Goal: Book appointment/travel/reservation

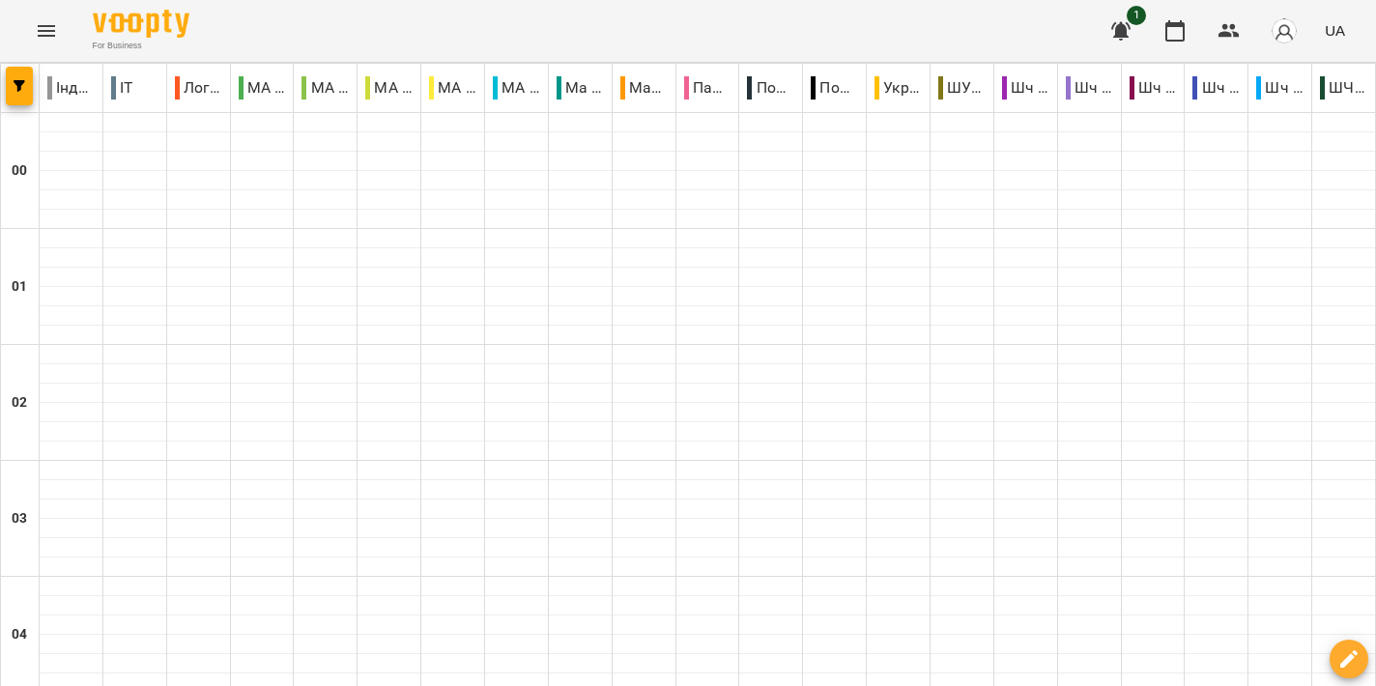
scroll to position [1857, 0]
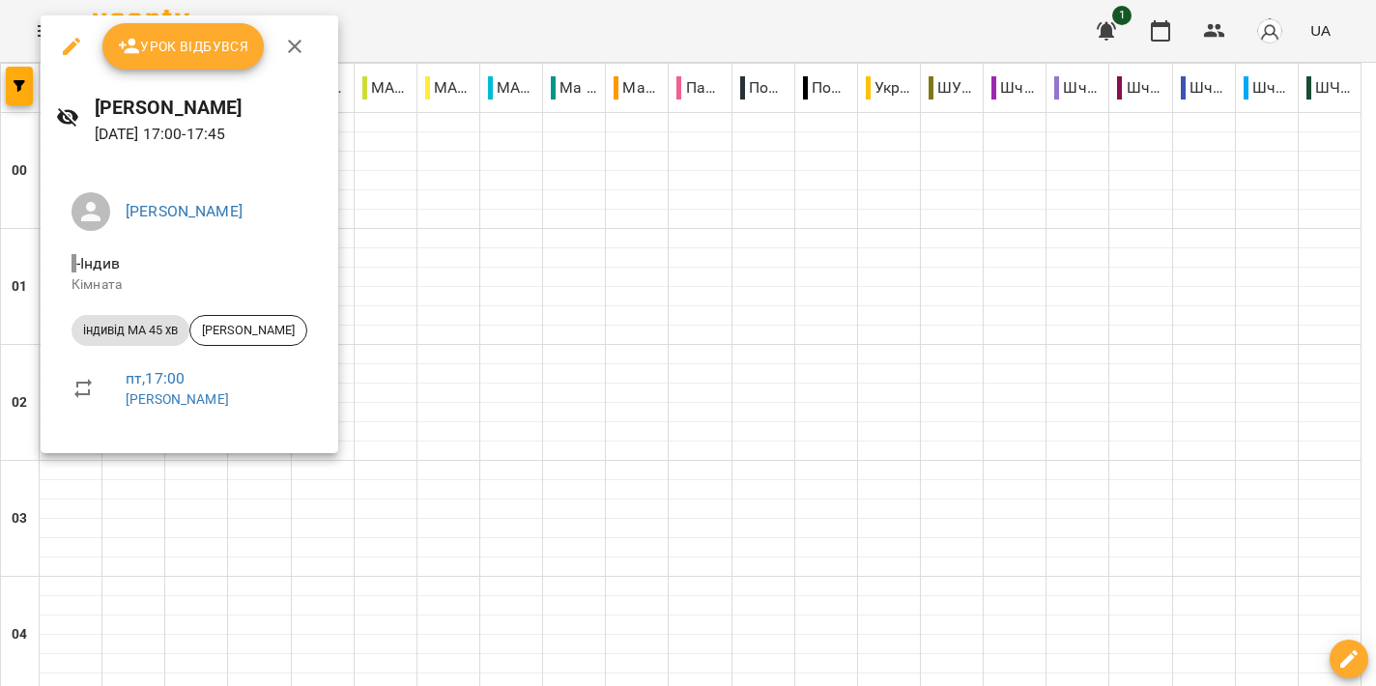
click at [1059, 343] on div at bounding box center [688, 343] width 1376 height 686
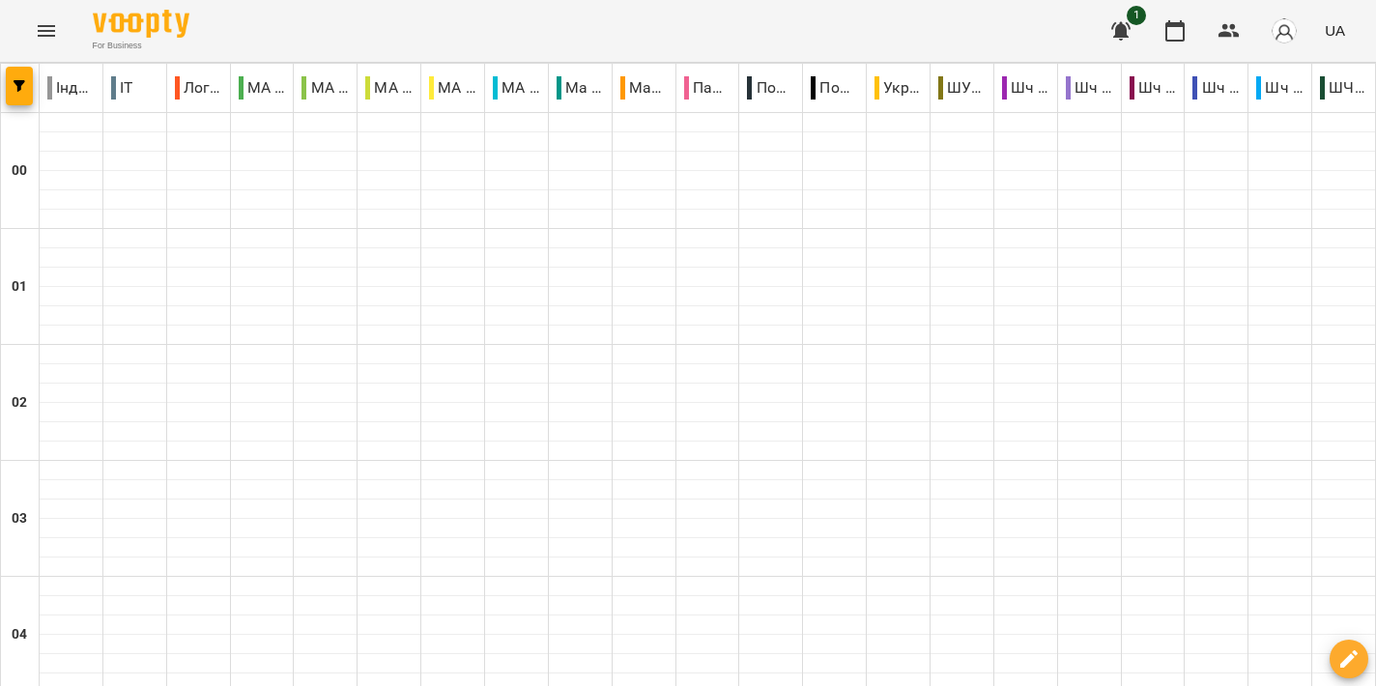
type input "**********"
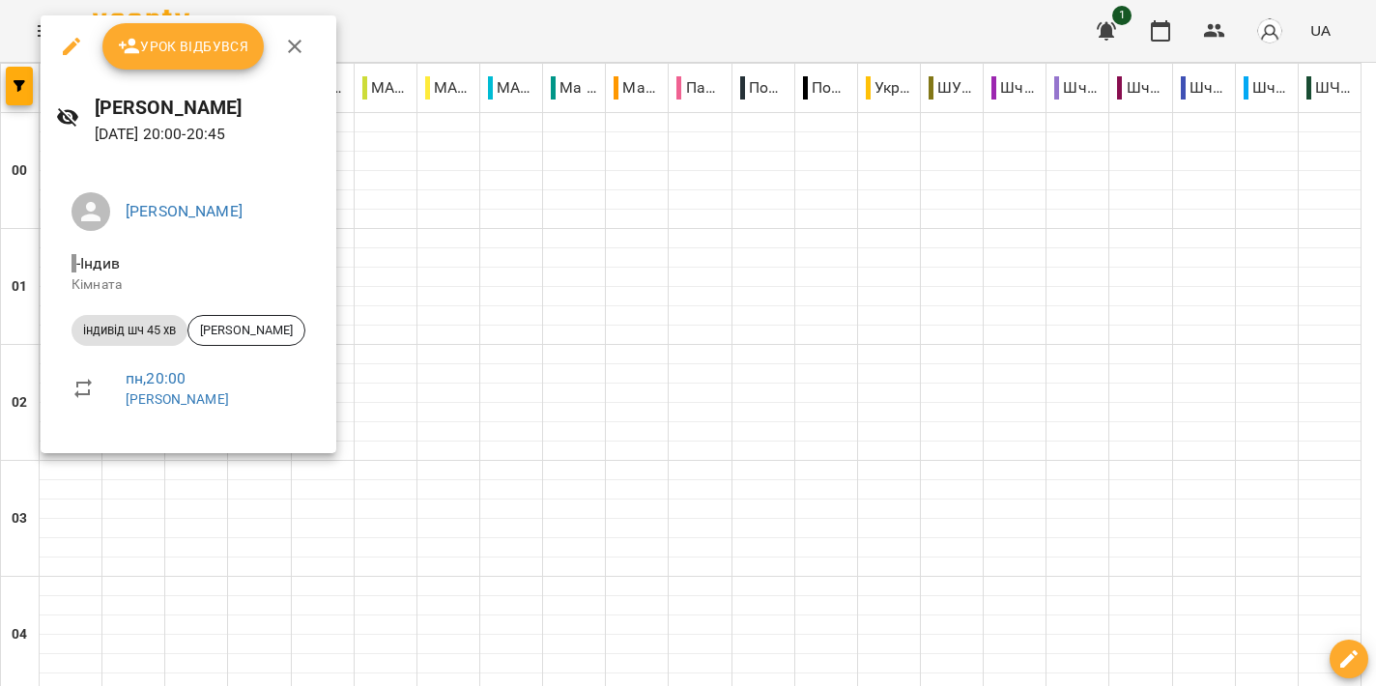
click at [701, 302] on div at bounding box center [688, 343] width 1376 height 686
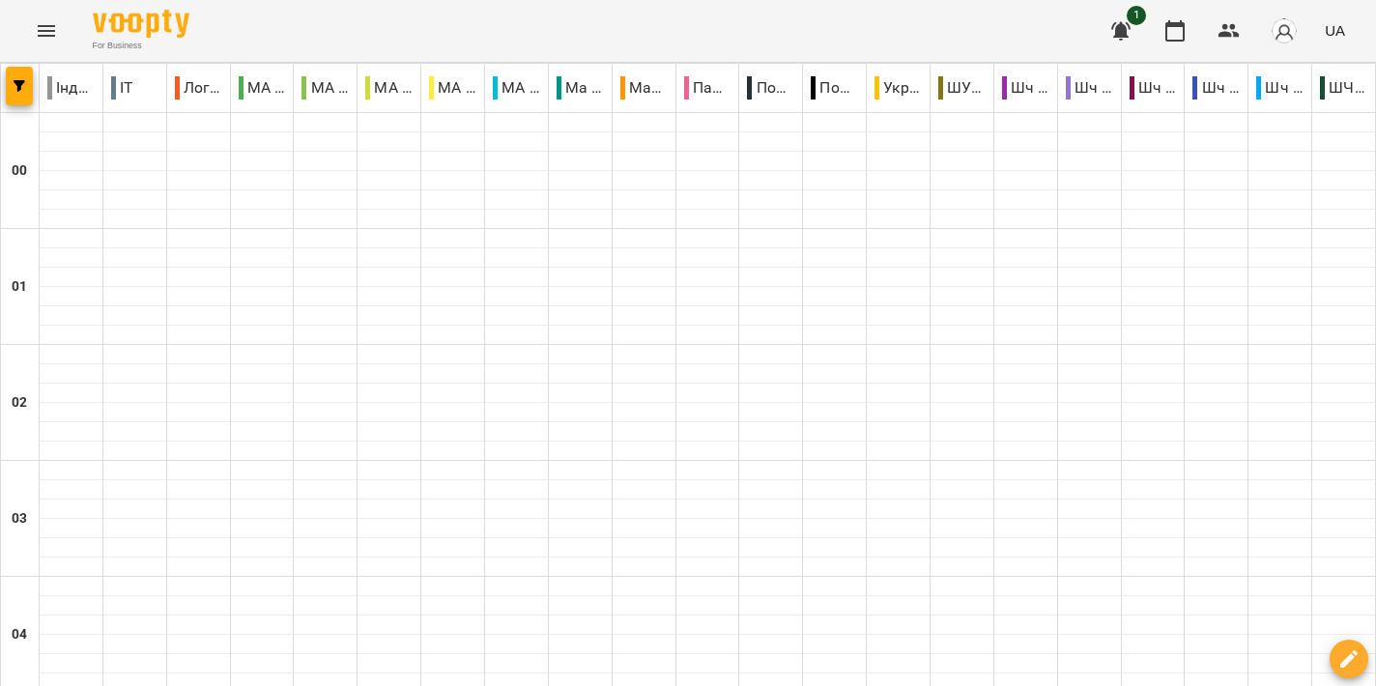
type input "**********"
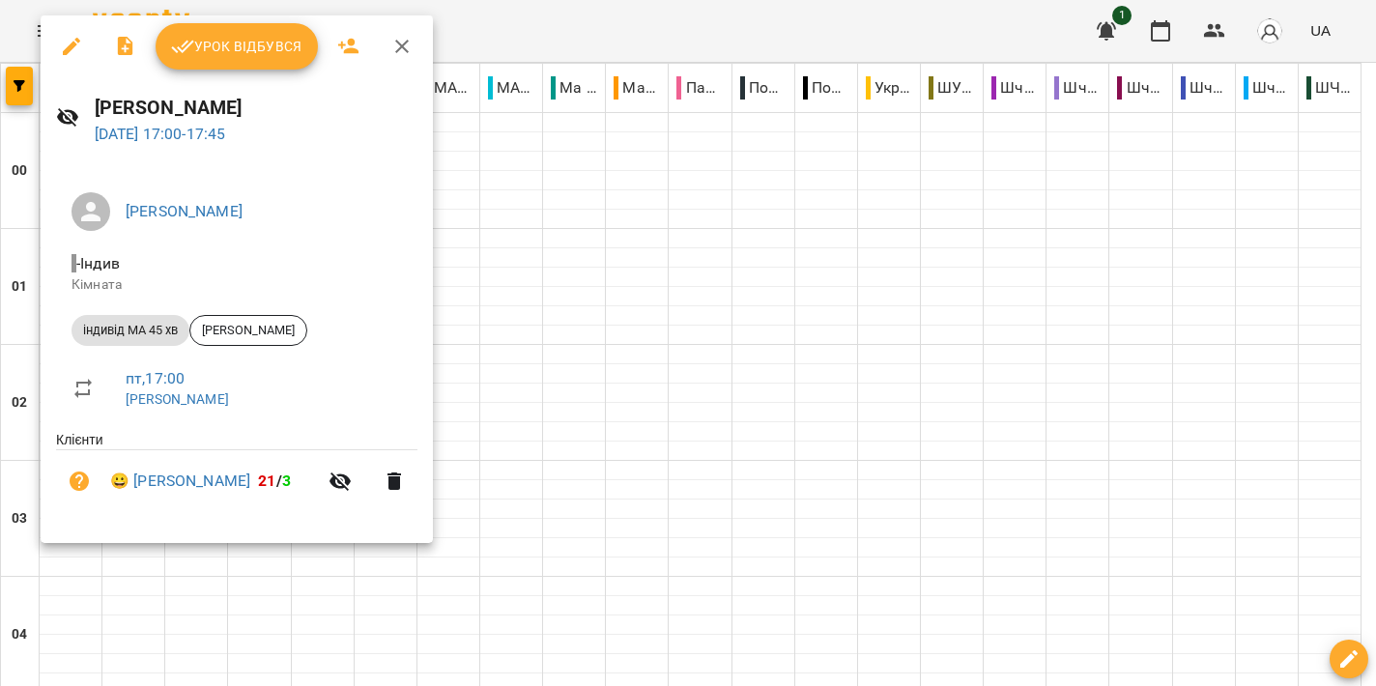
click at [900, 375] on div at bounding box center [688, 343] width 1376 height 686
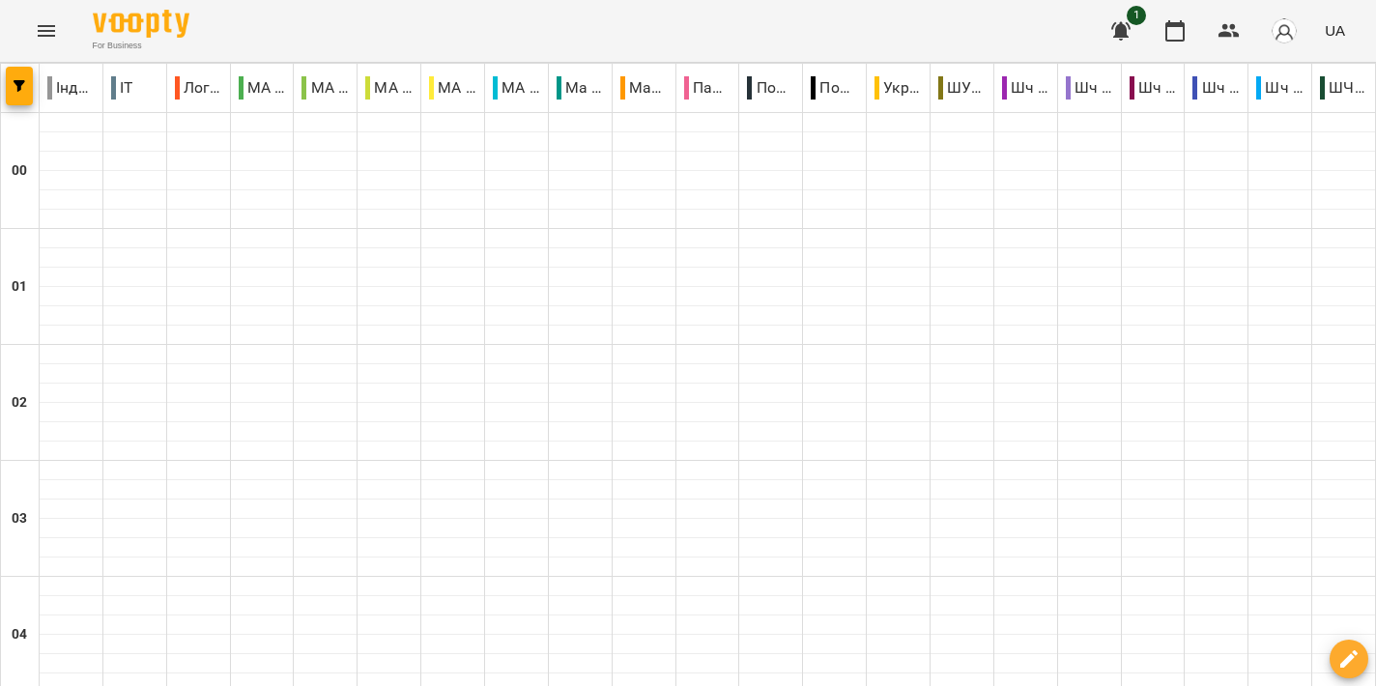
scroll to position [1869, 0]
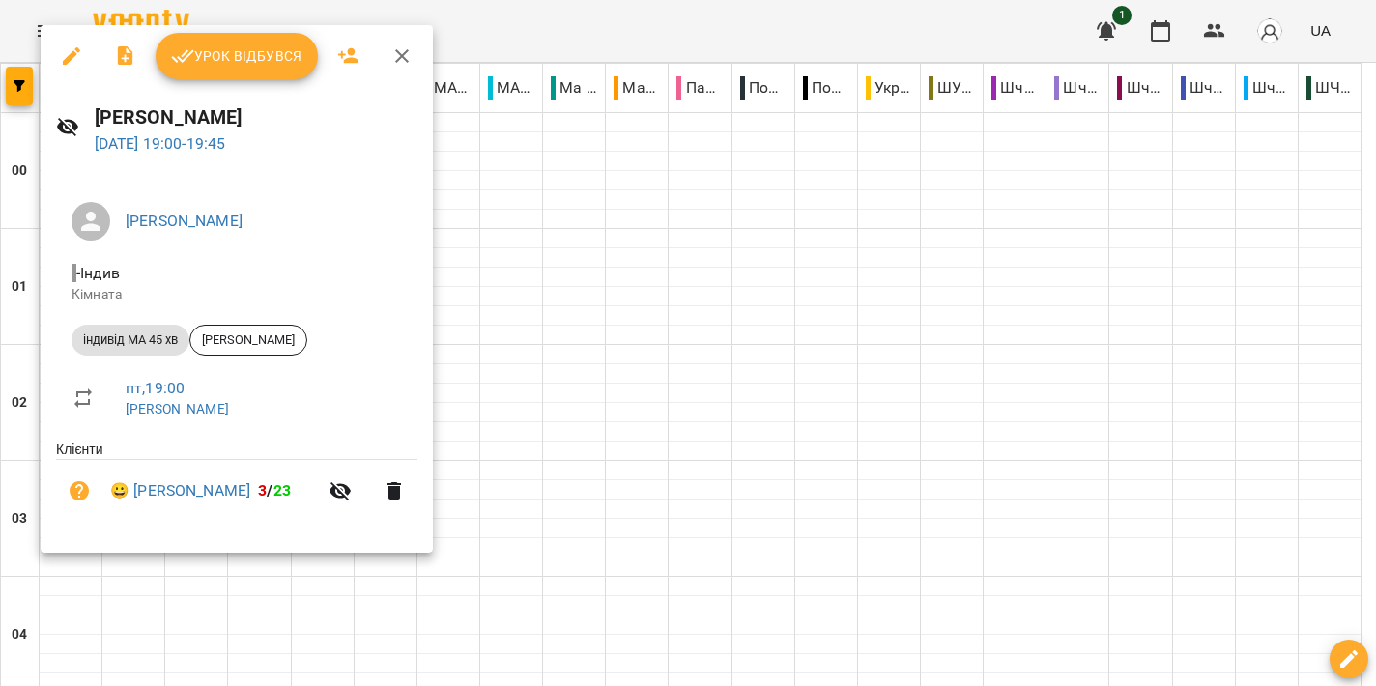
click at [718, 425] on div at bounding box center [688, 343] width 1376 height 686
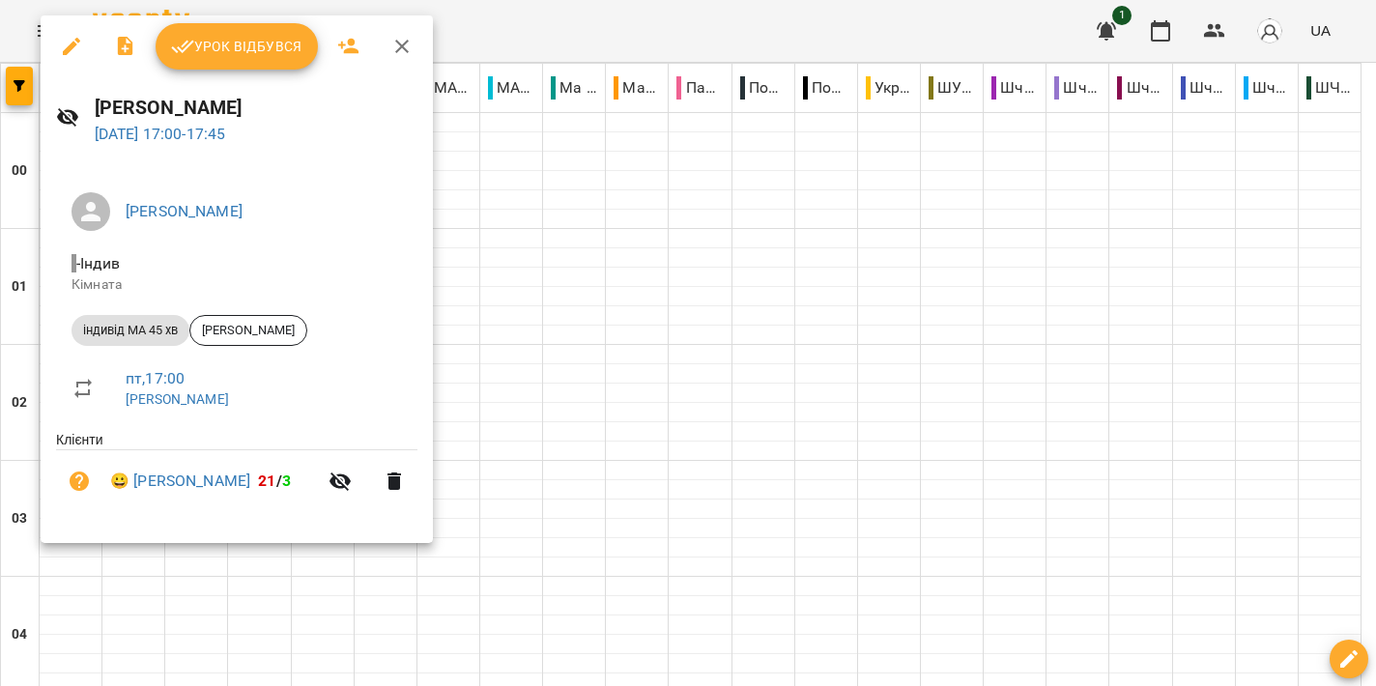
click at [615, 361] on div at bounding box center [688, 343] width 1376 height 686
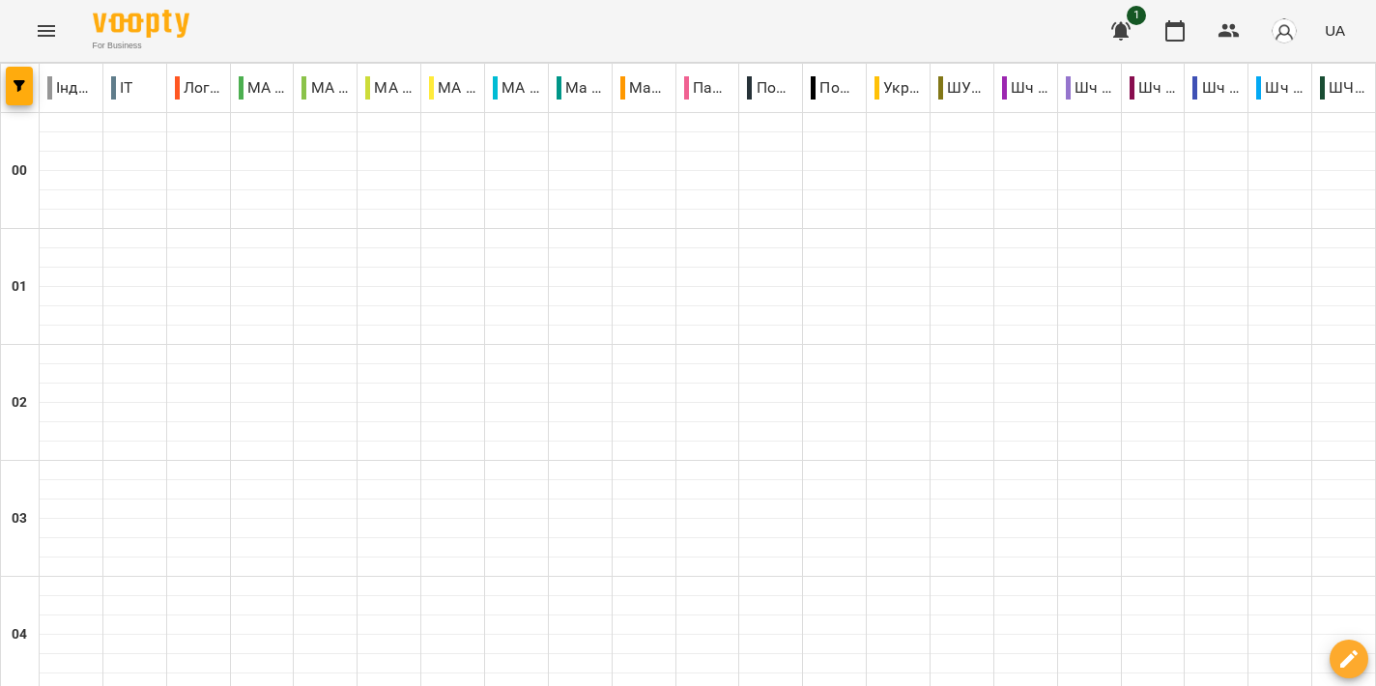
scroll to position [2000, 0]
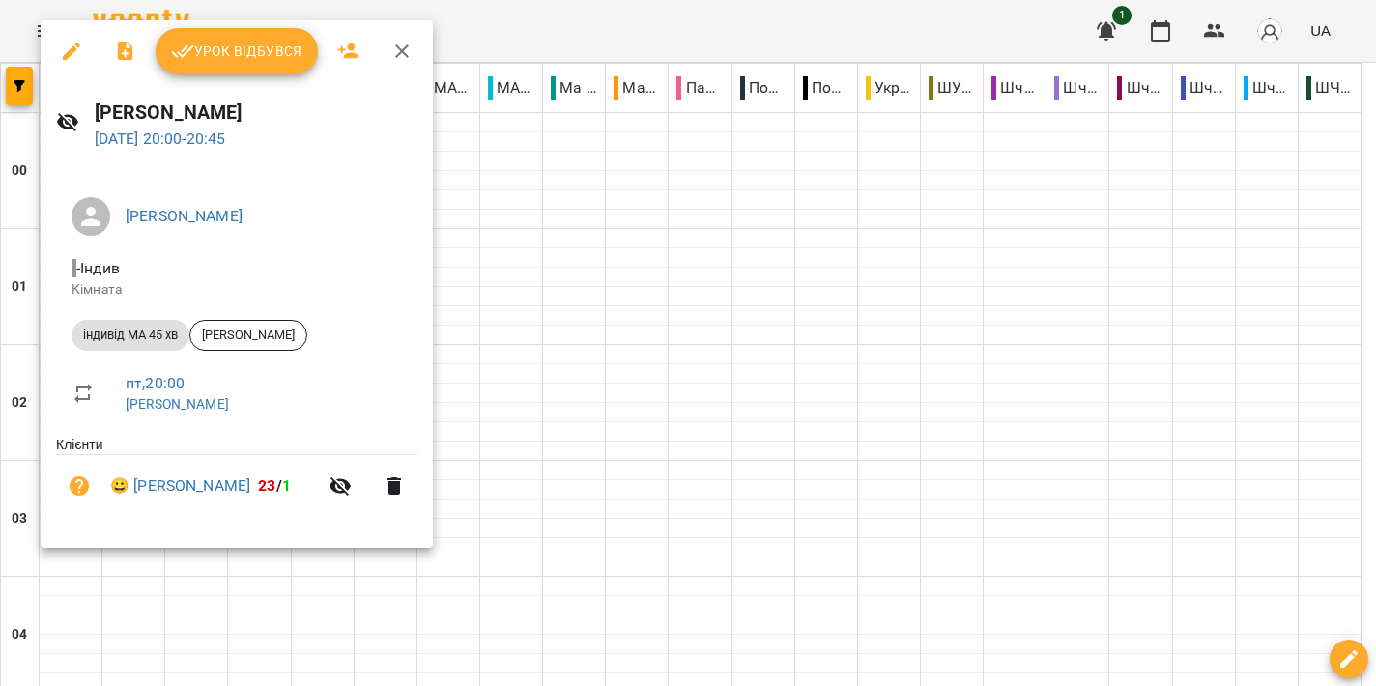
click at [745, 396] on div at bounding box center [688, 343] width 1376 height 686
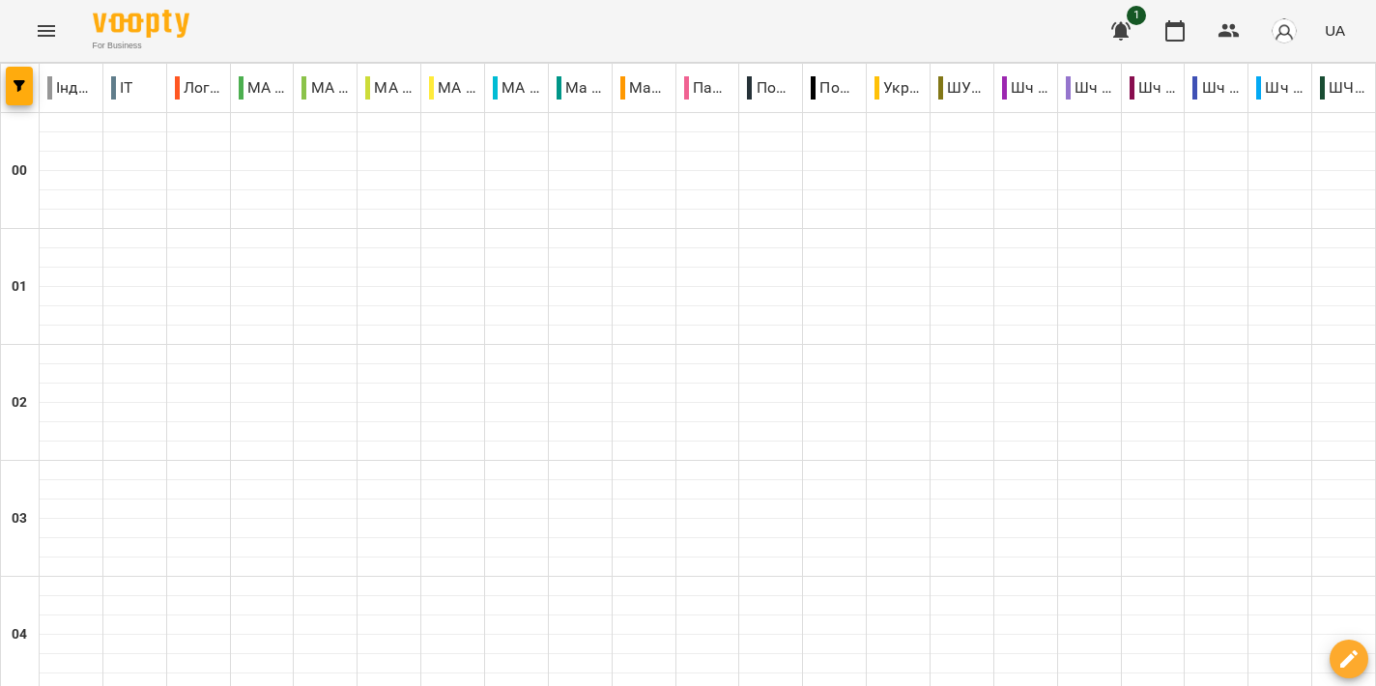
scroll to position [2275, 0]
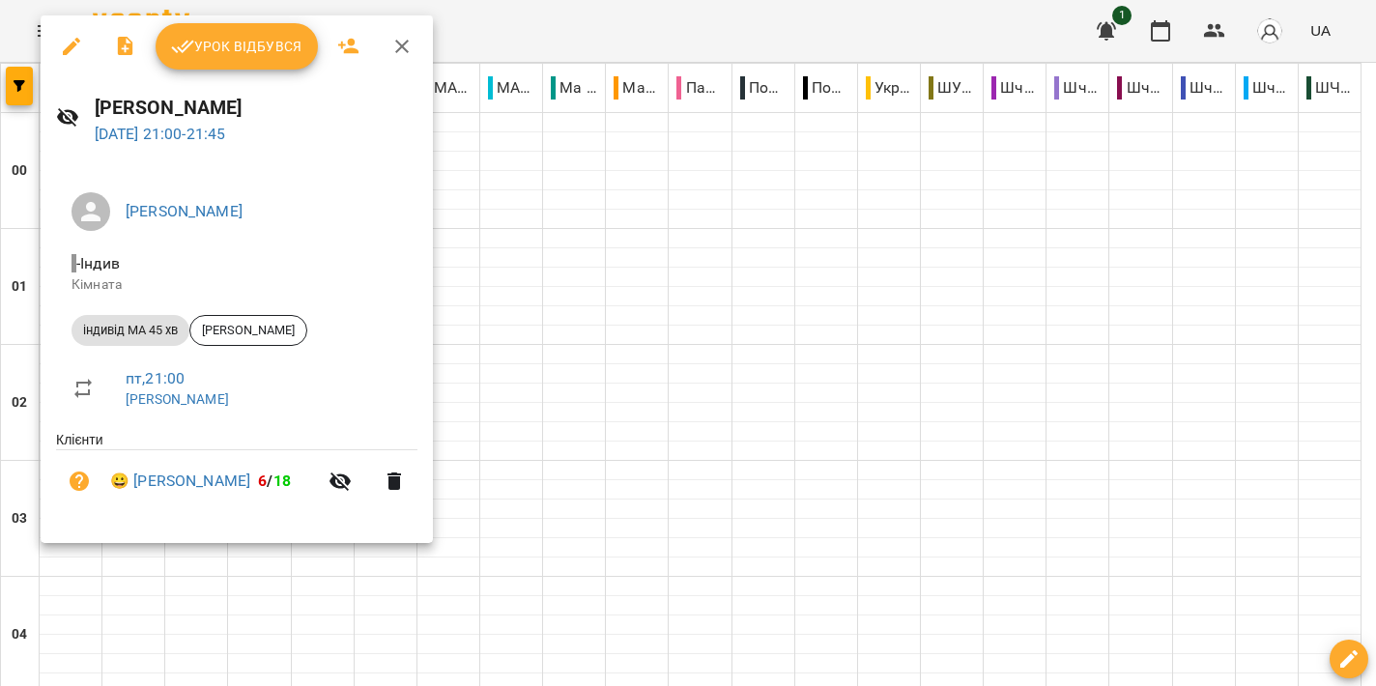
click at [654, 324] on div at bounding box center [688, 343] width 1376 height 686
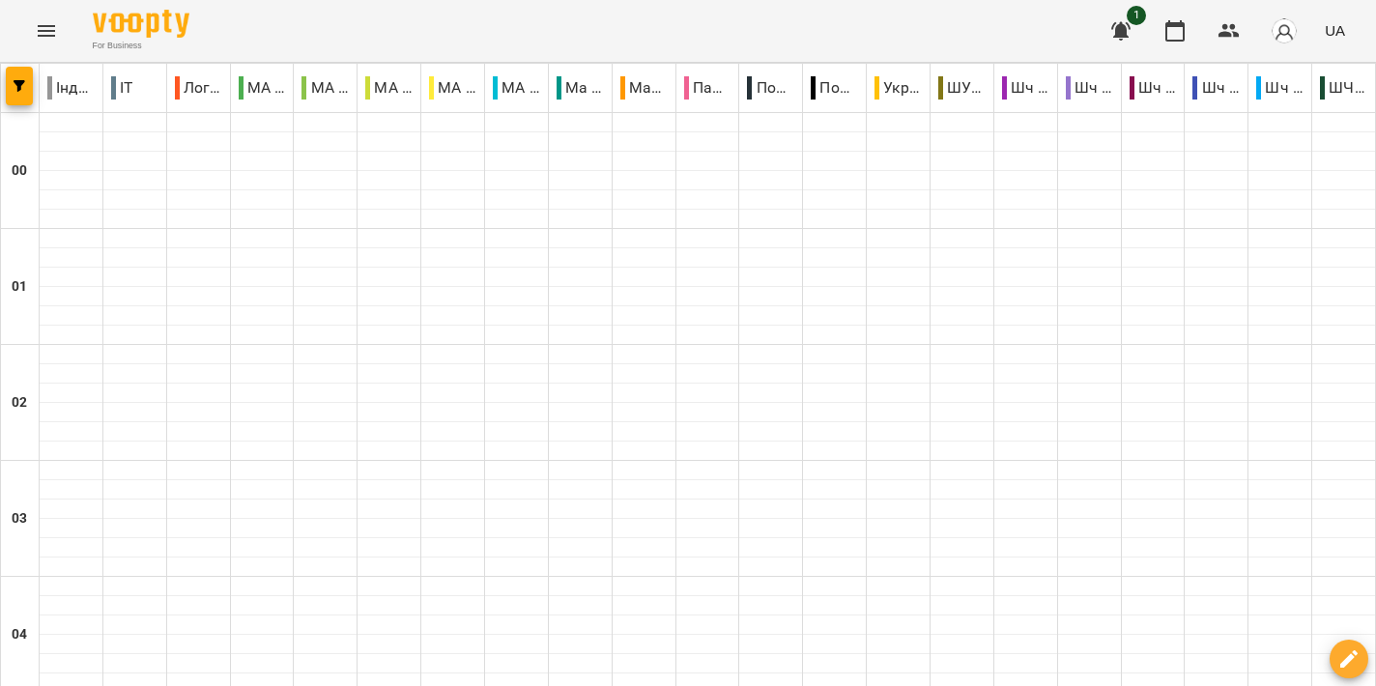
scroll to position [1903, 0]
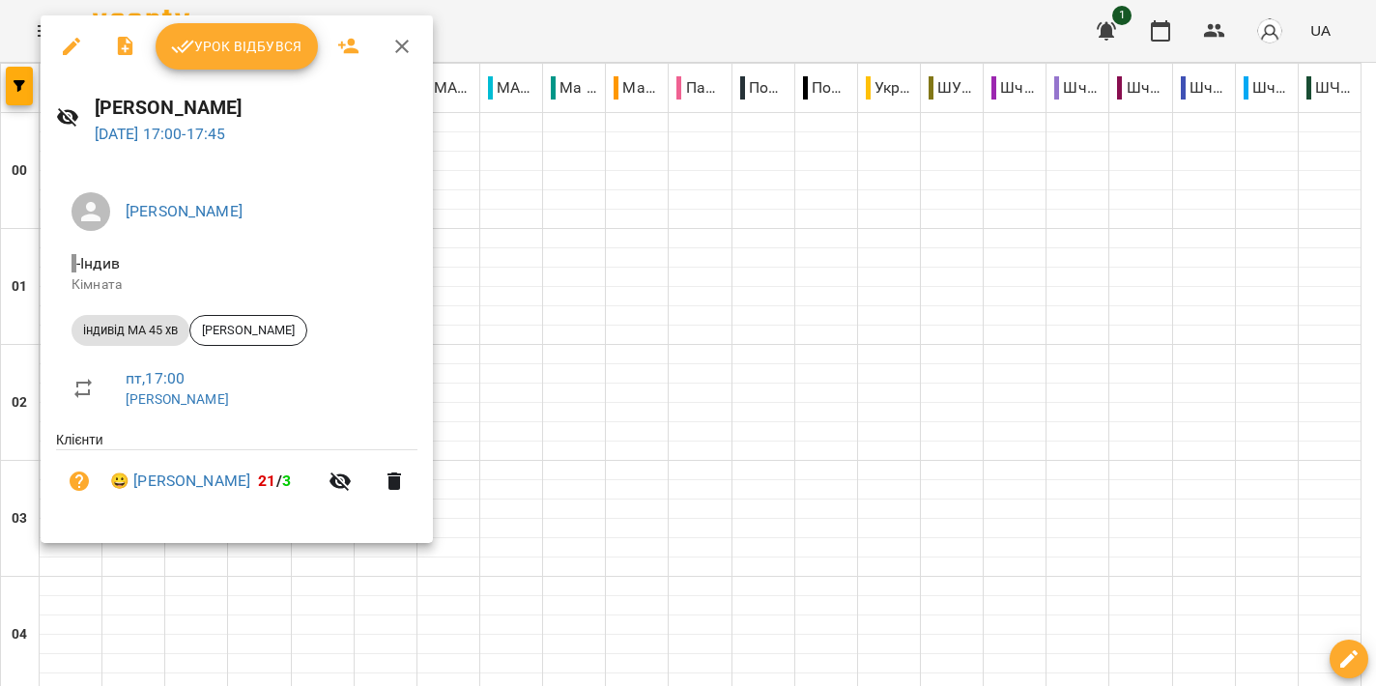
click at [729, 311] on div at bounding box center [688, 343] width 1376 height 686
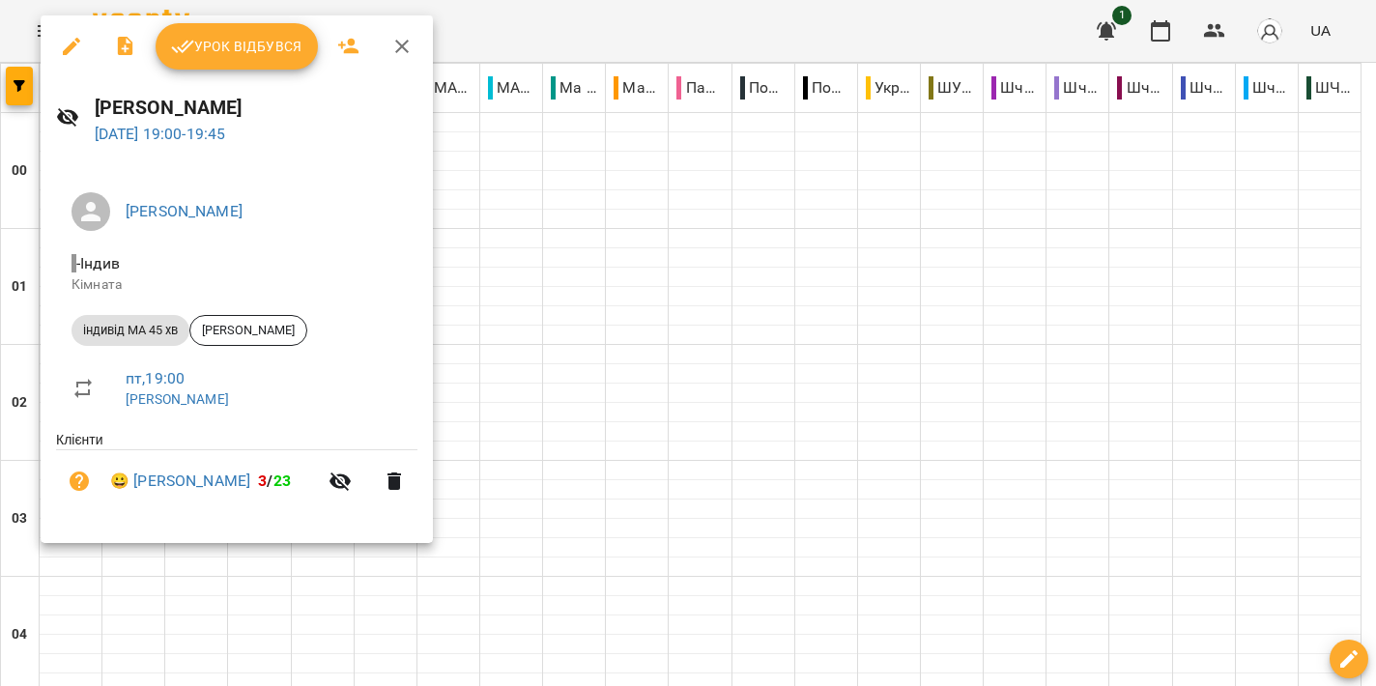
click at [644, 354] on div at bounding box center [688, 343] width 1376 height 686
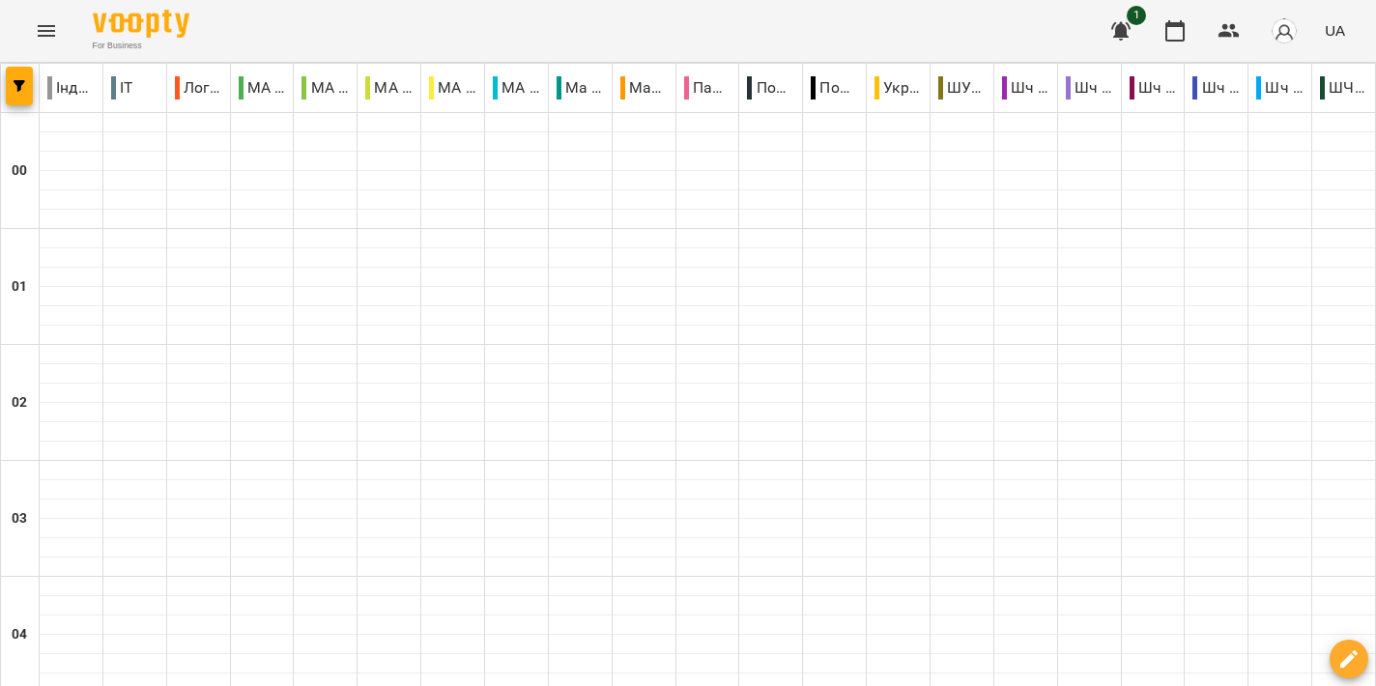
scroll to position [2021, 0]
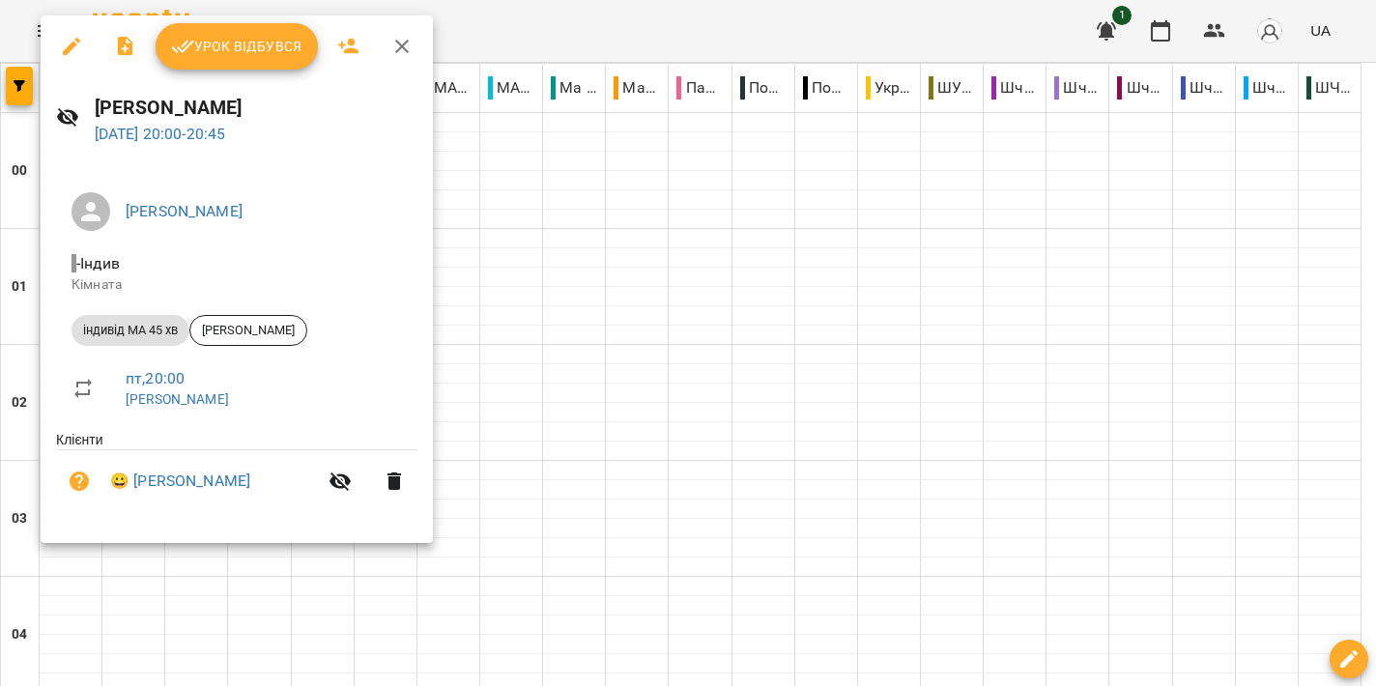
click at [752, 435] on div at bounding box center [688, 343] width 1376 height 686
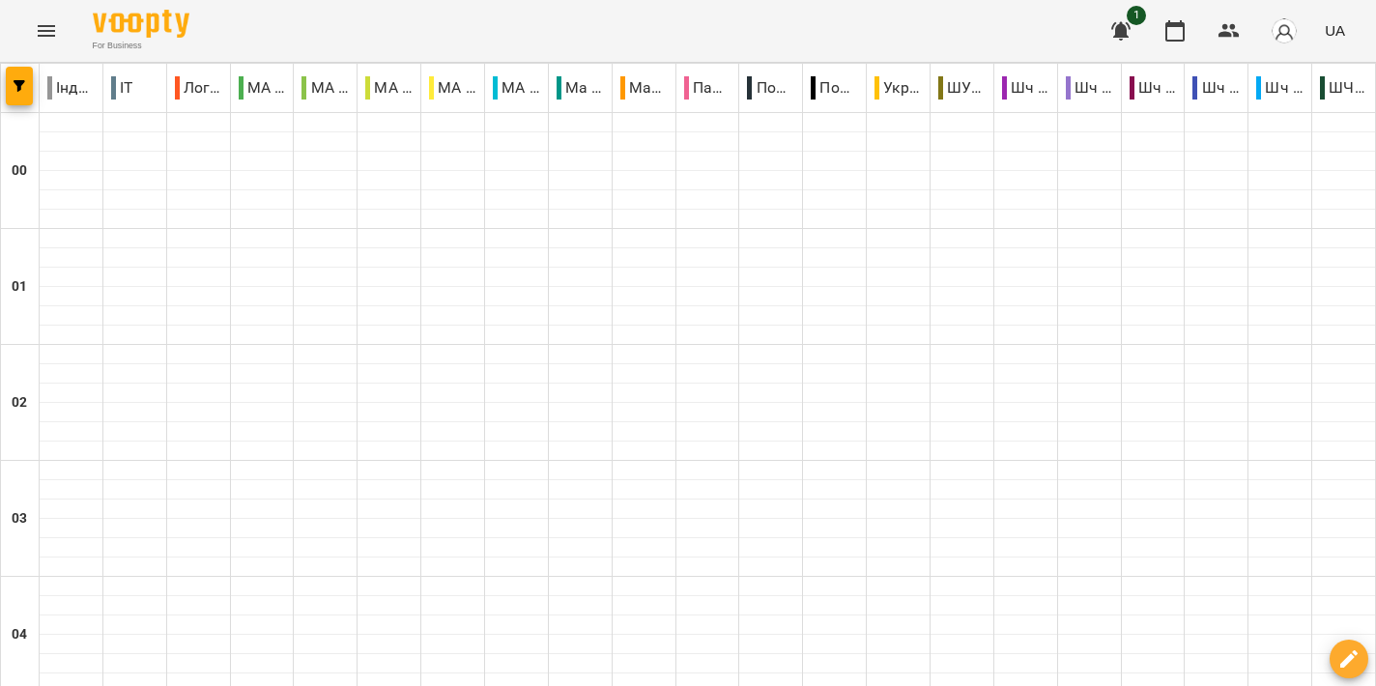
scroll to position [1844, 0]
